Goal: Transaction & Acquisition: Purchase product/service

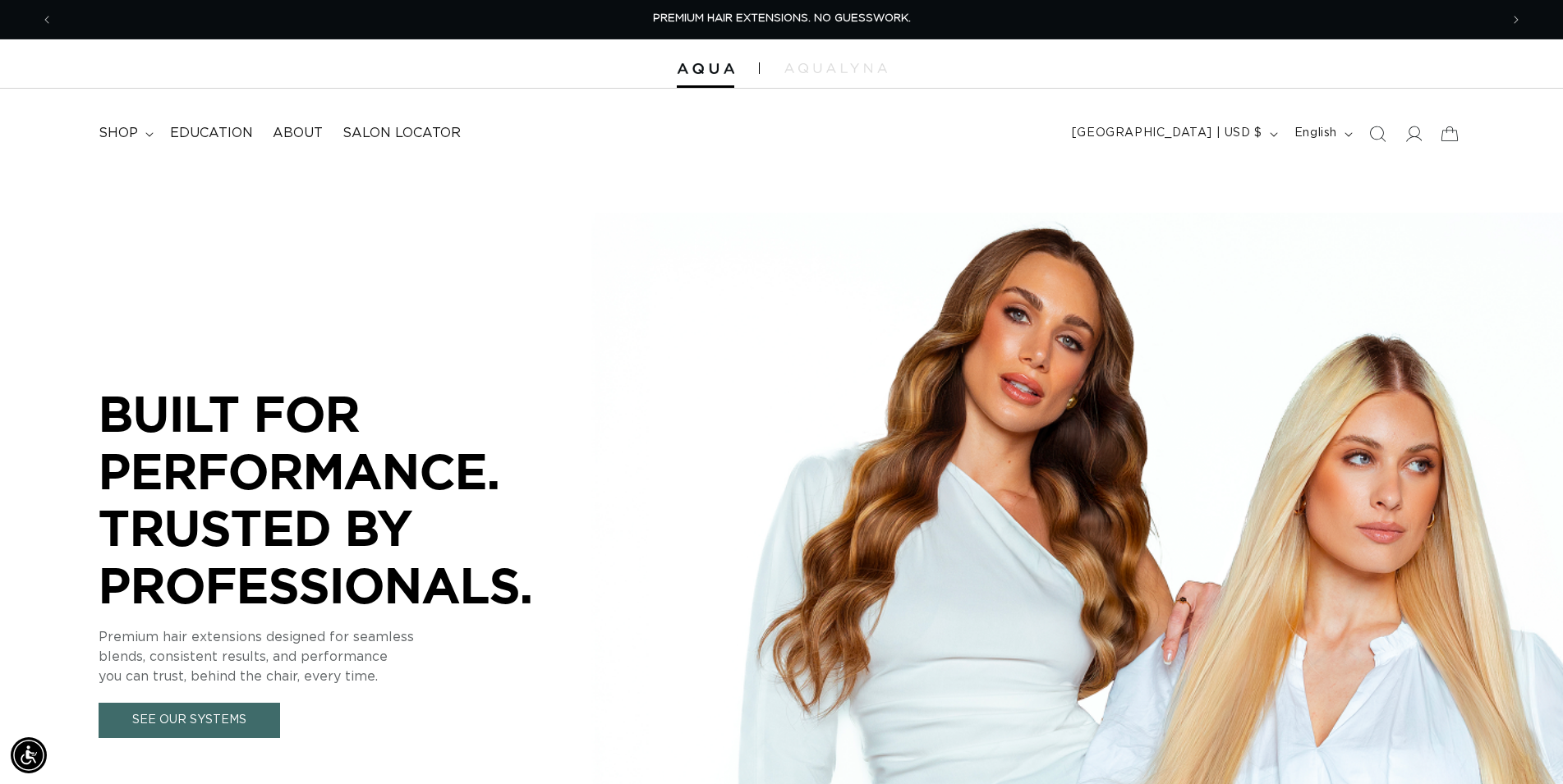
click at [1379, 133] on icon "Search" at bounding box center [1377, 133] width 16 height 16
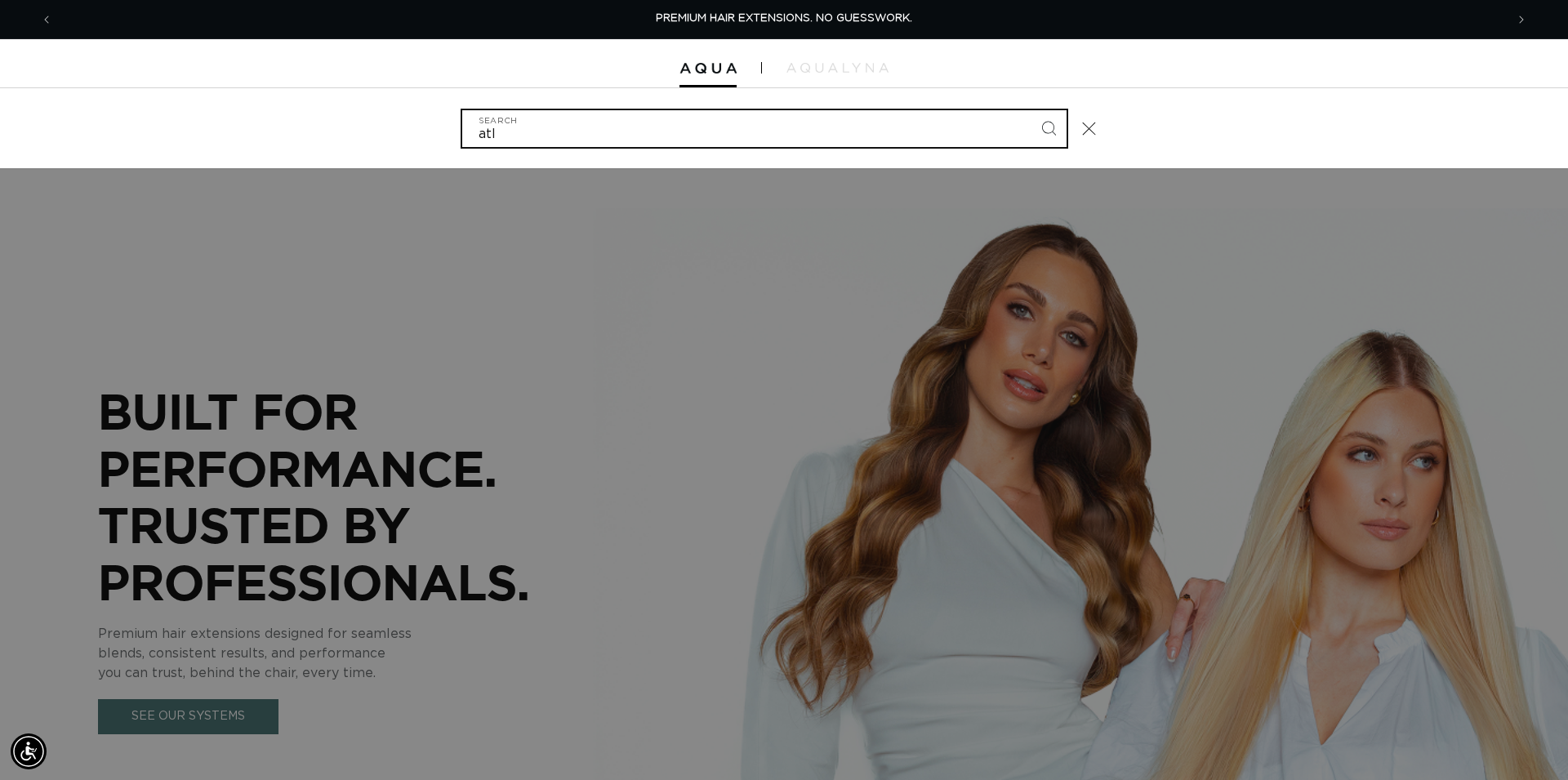
type input "atla"
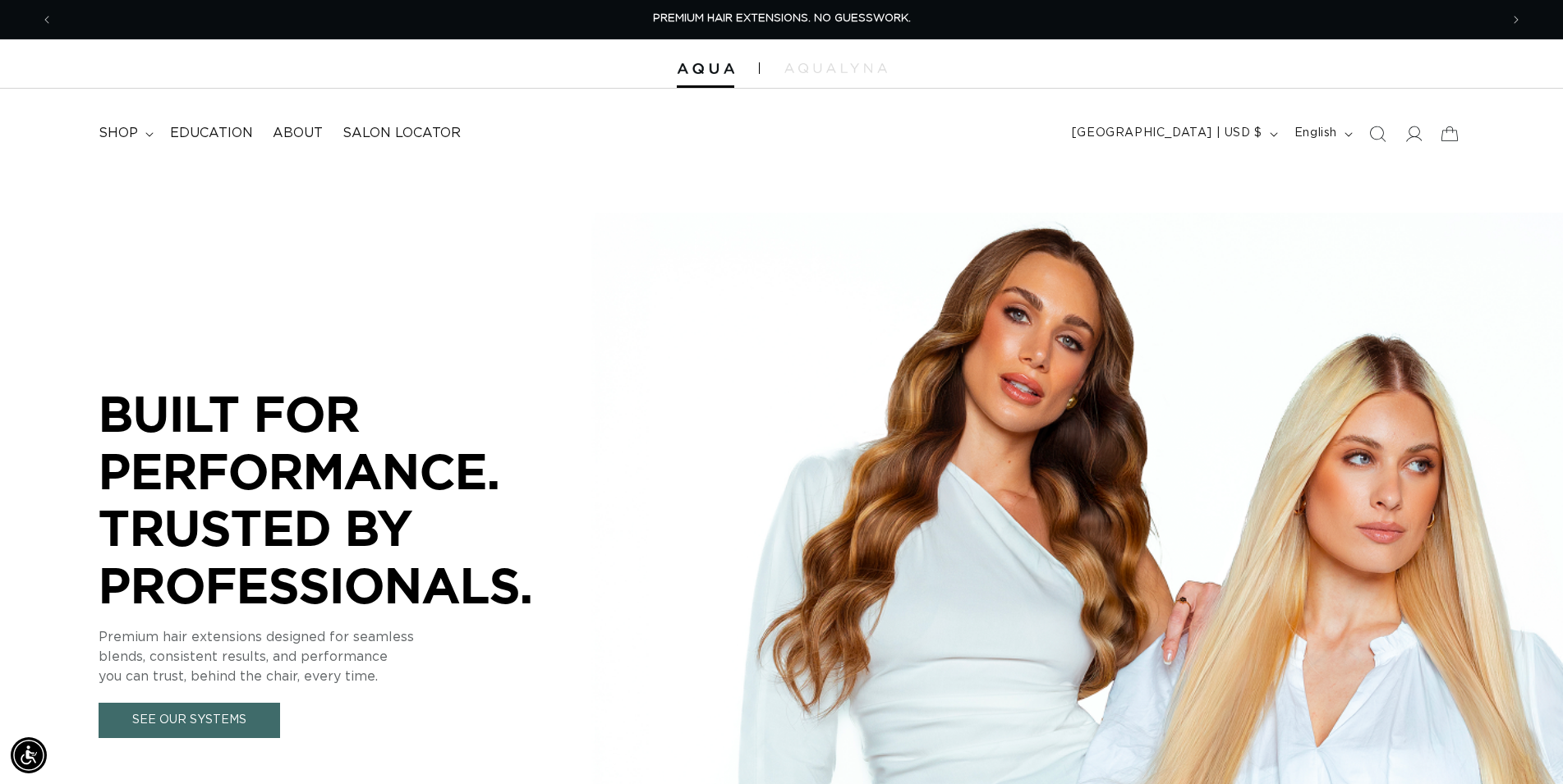
click at [1380, 134] on icon "Search" at bounding box center [1377, 133] width 16 height 16
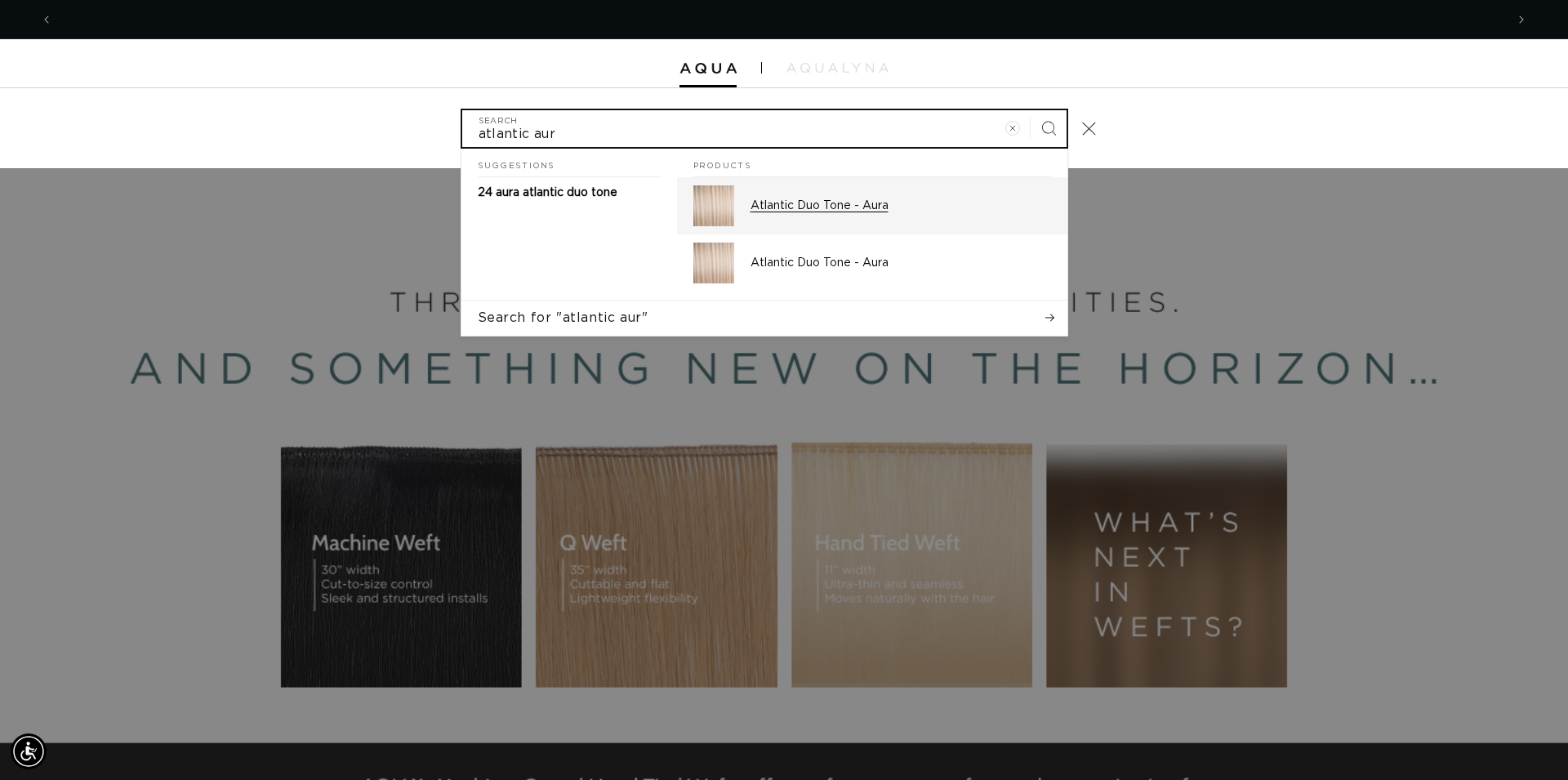
scroll to position [0, 2904]
type input "atlantic aur"
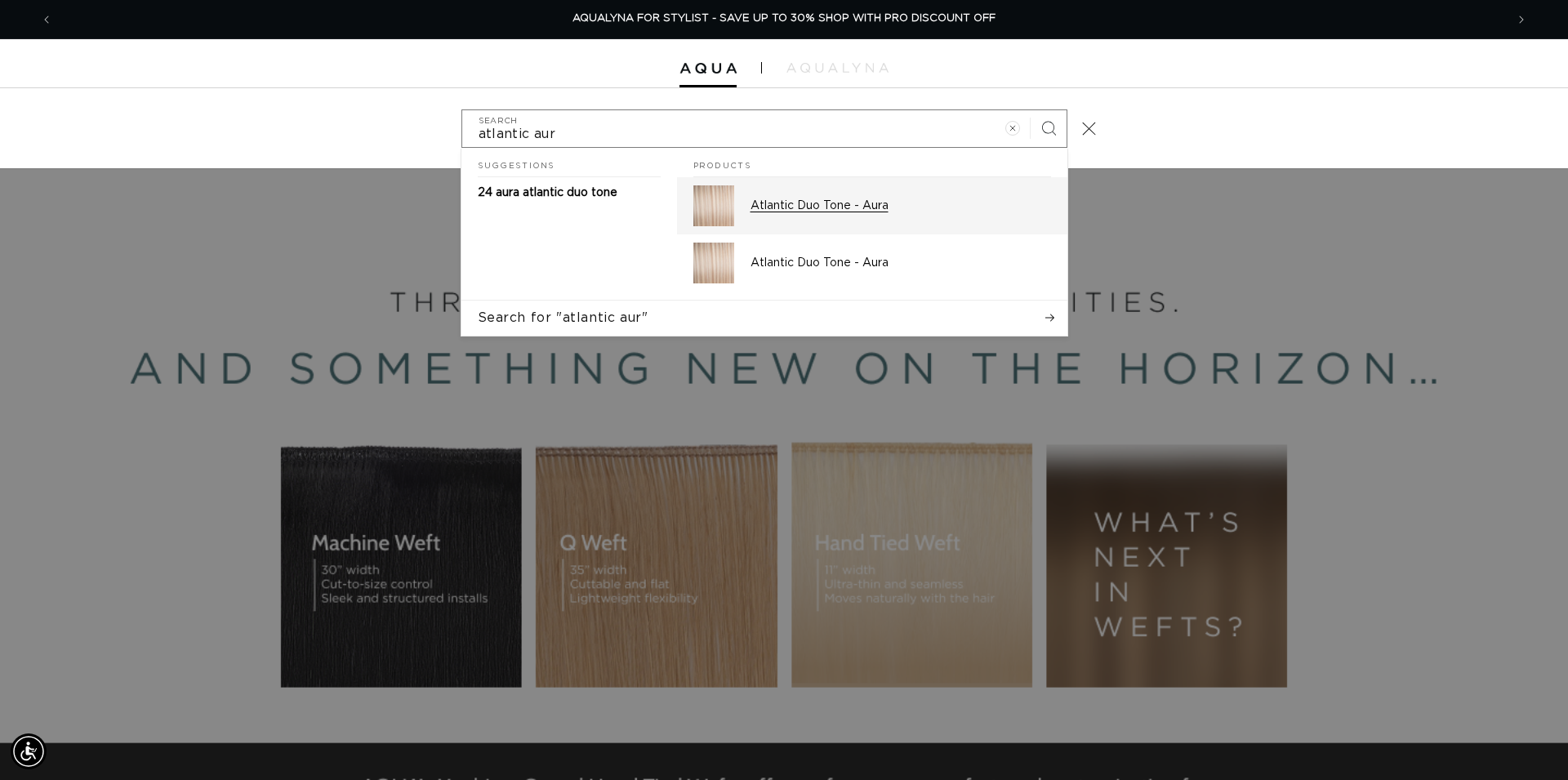
click at [806, 212] on p "Atlantic Duo Tone - Aura" at bounding box center [901, 206] width 300 height 15
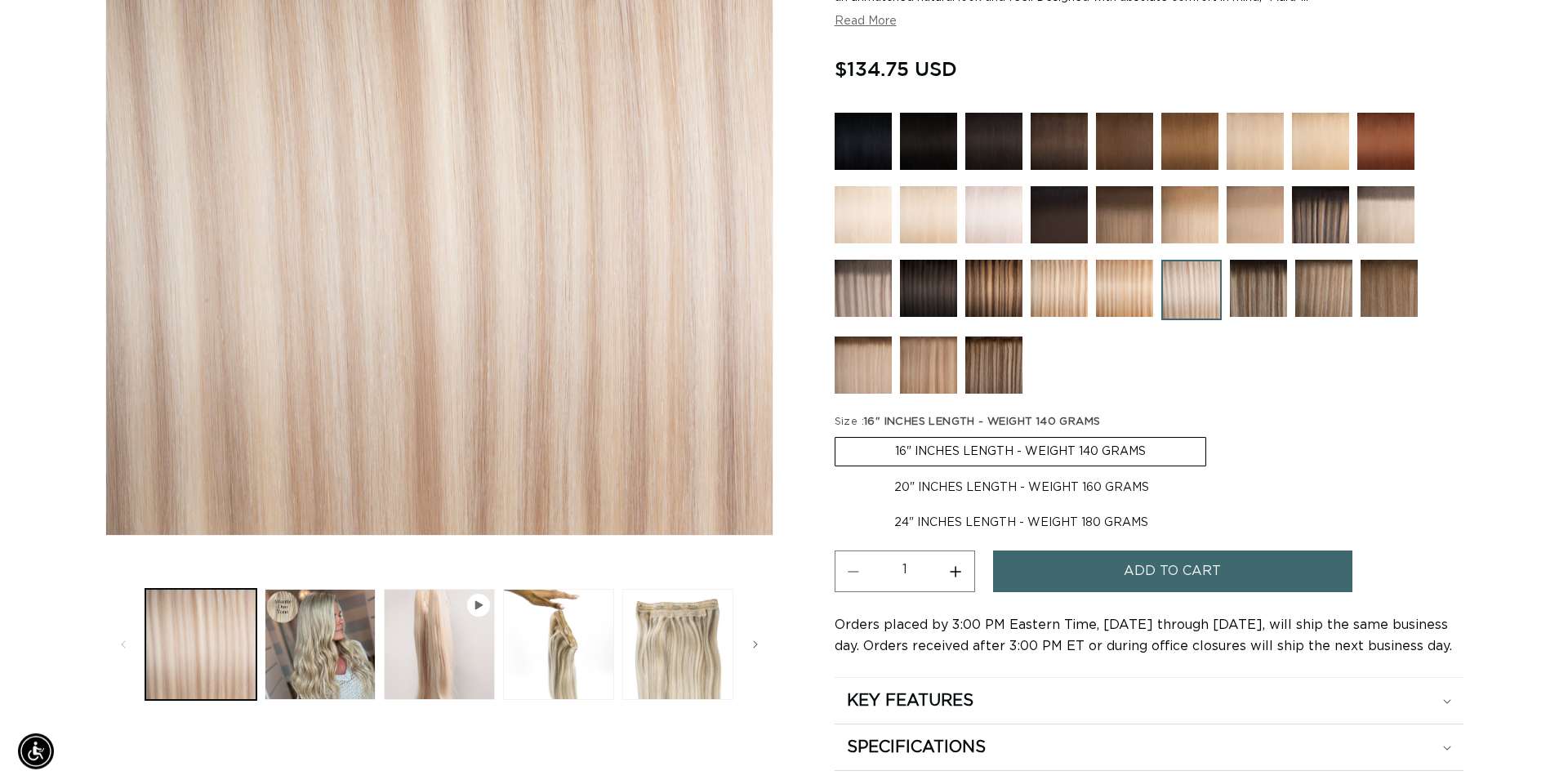
scroll to position [333, 0]
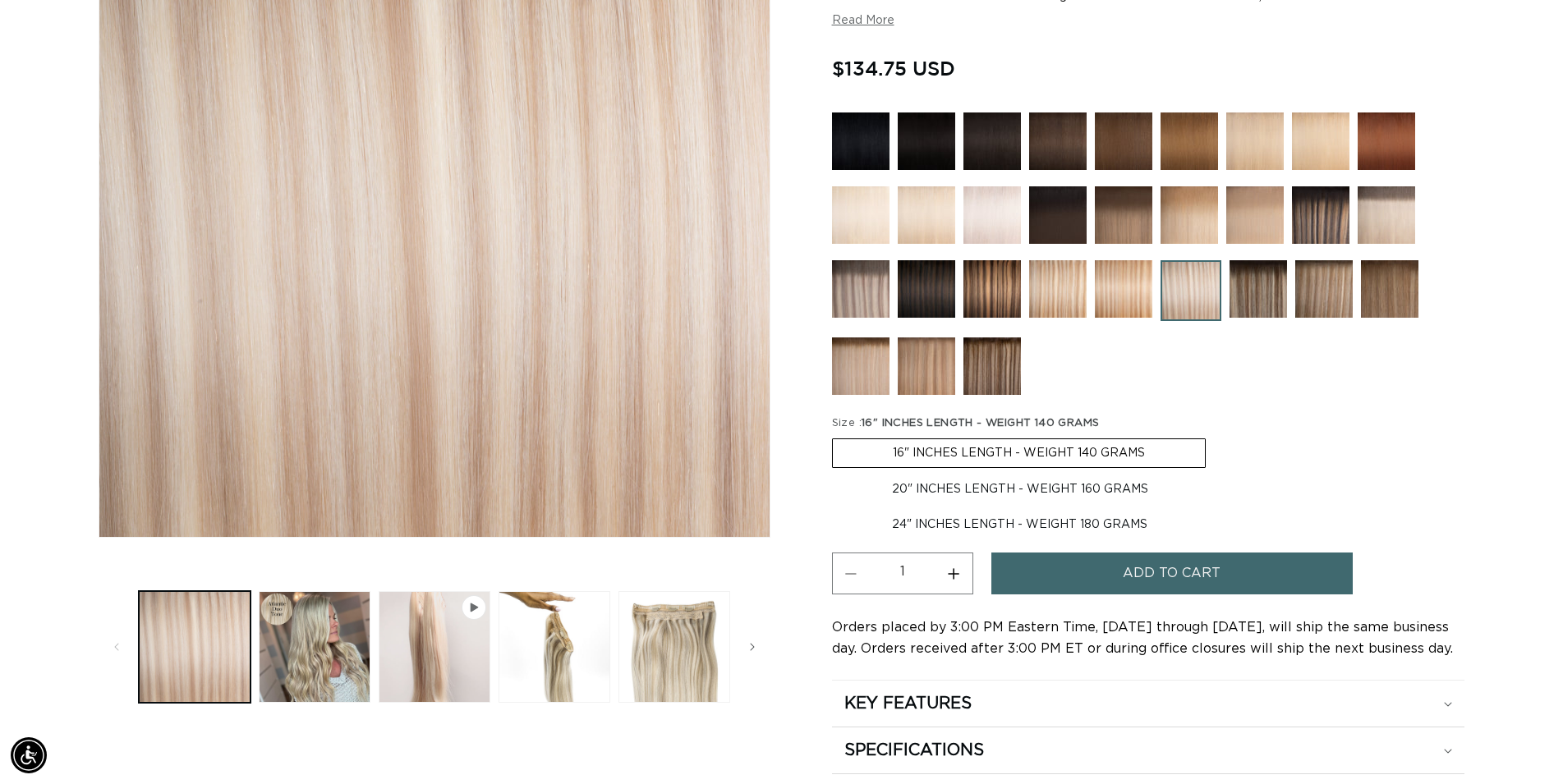
click at [1185, 569] on span "Add to cart" at bounding box center [1172, 573] width 98 height 42
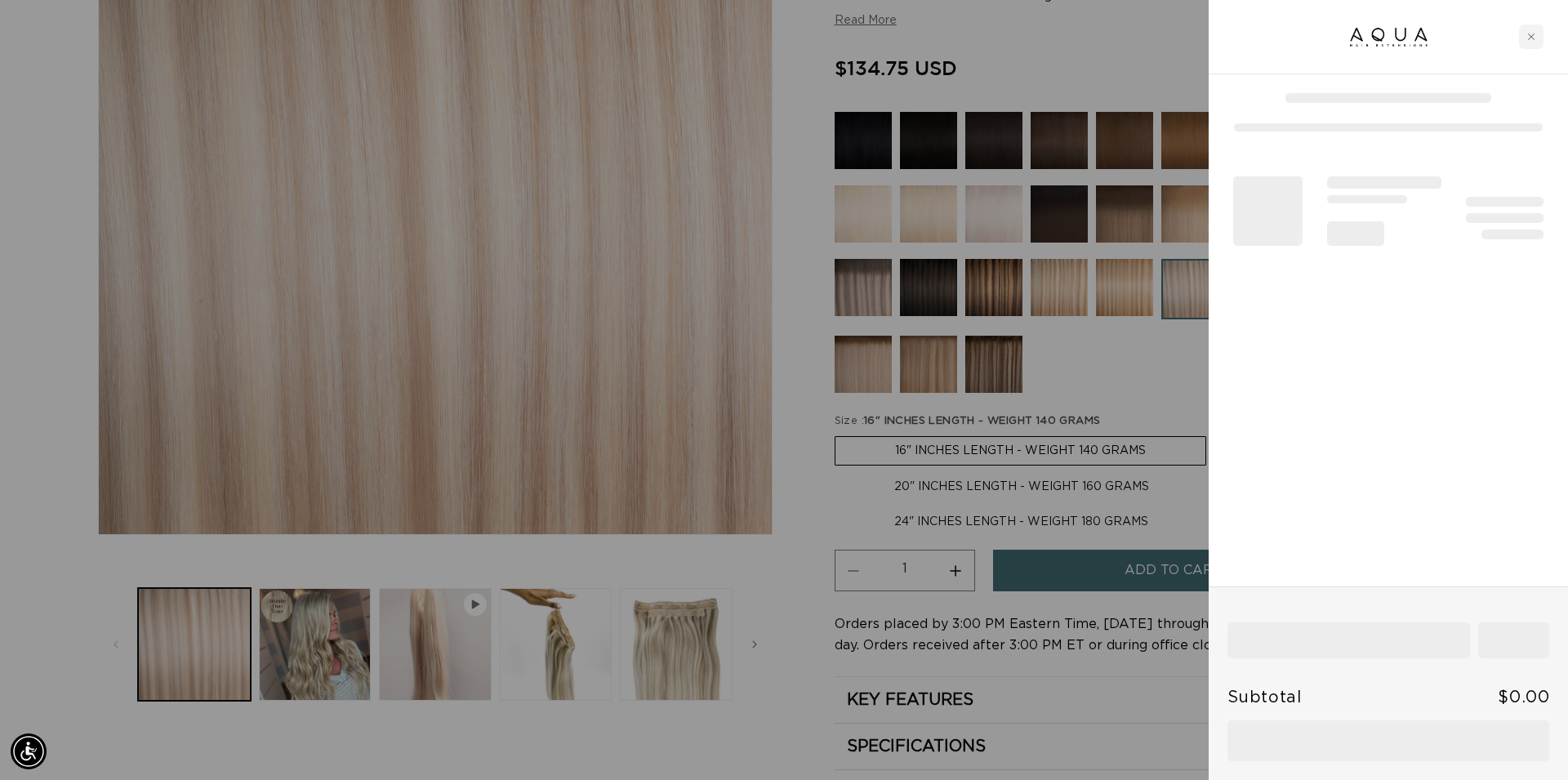
scroll to position [0, 2904]
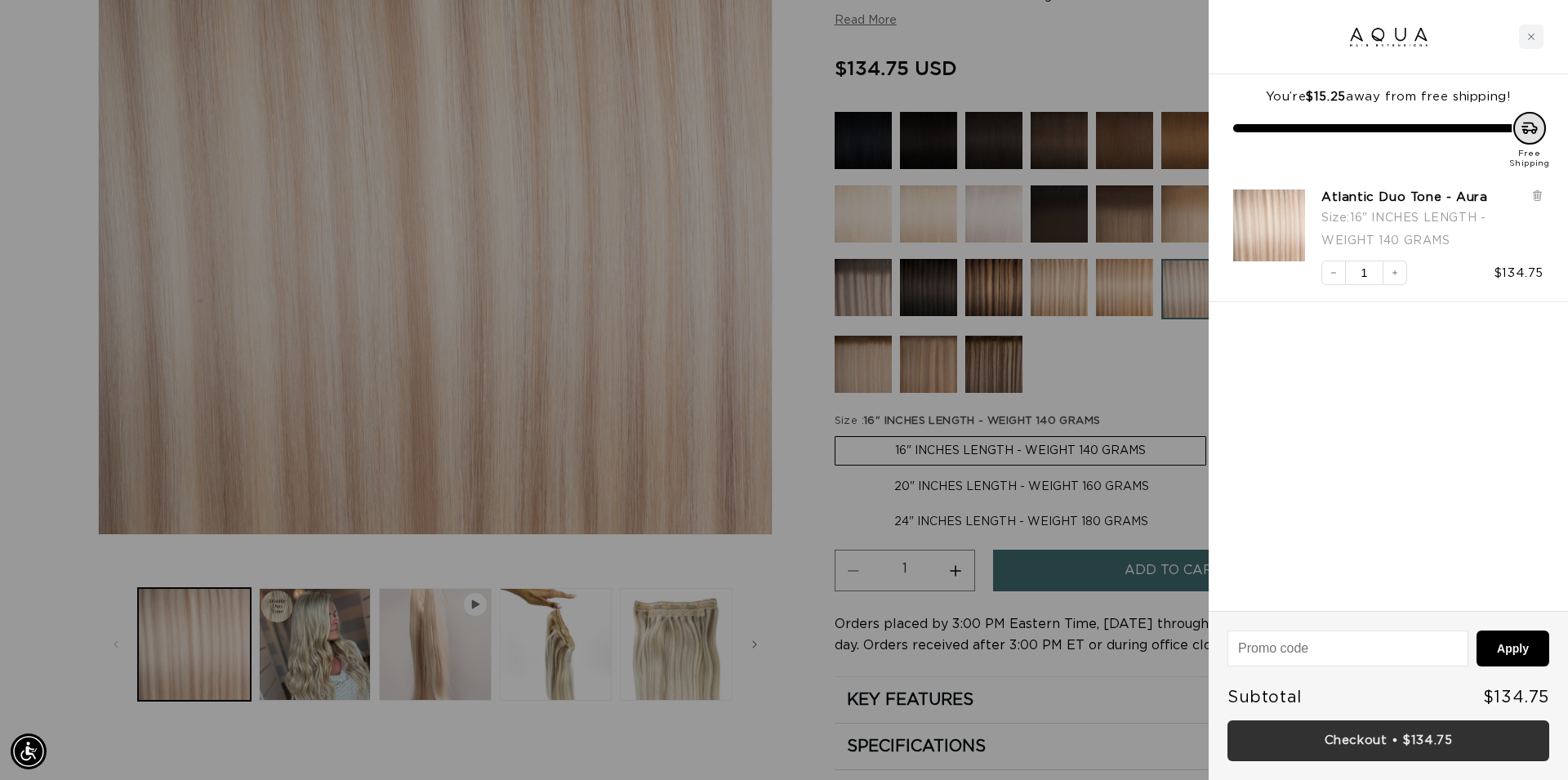
click at [1418, 750] on link "Checkout • $134.75" at bounding box center [1388, 741] width 322 height 42
